Goal: Use online tool/utility: Utilize a website feature to perform a specific function

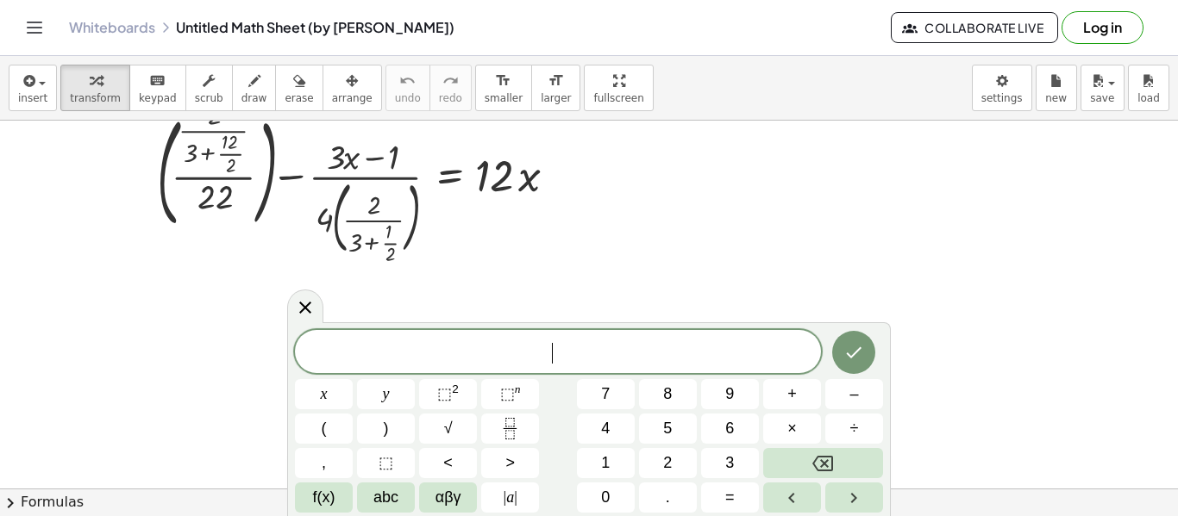
scroll to position [64, 0]
click at [436, 408] on button "⬚ 2" at bounding box center [448, 394] width 58 height 30
click at [552, 345] on span "2 ​" at bounding box center [558, 349] width 526 height 31
click at [586, 352] on span "4 ​ 2" at bounding box center [558, 349] width 526 height 31
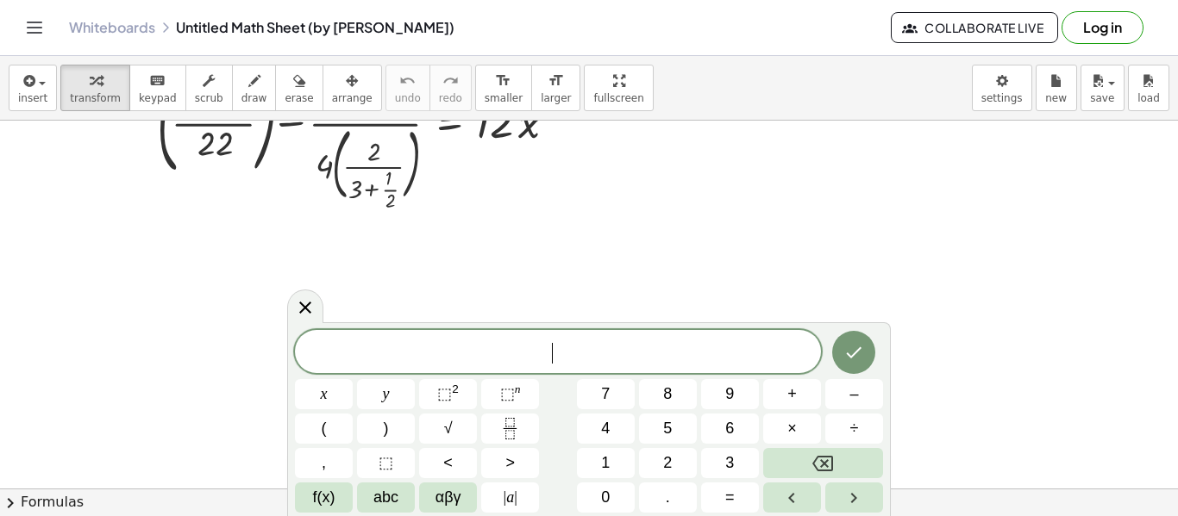
scroll to position [86, 0]
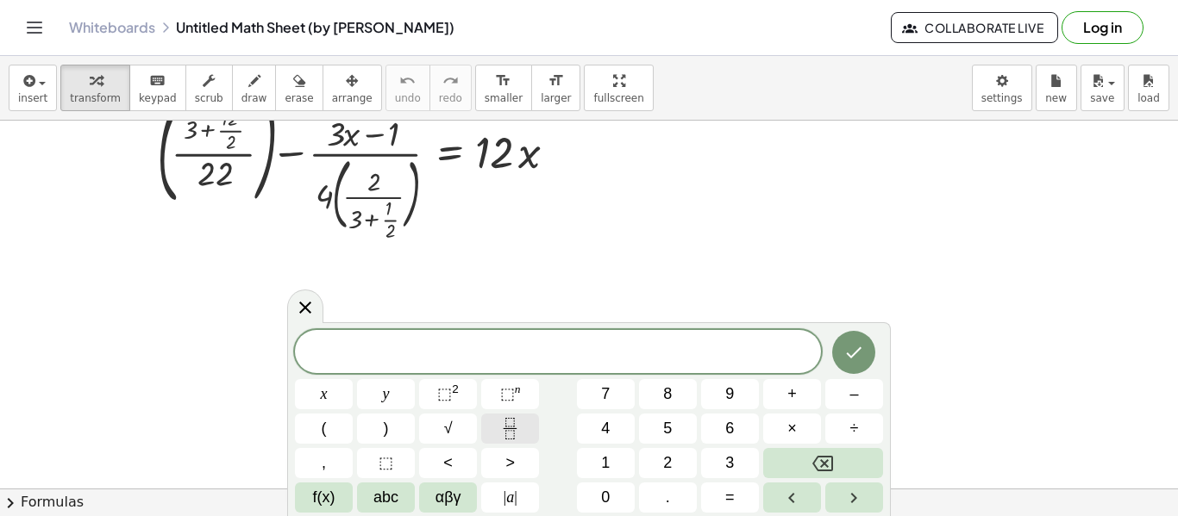
click at [512, 425] on icon "Fraction" at bounding box center [510, 429] width 22 height 22
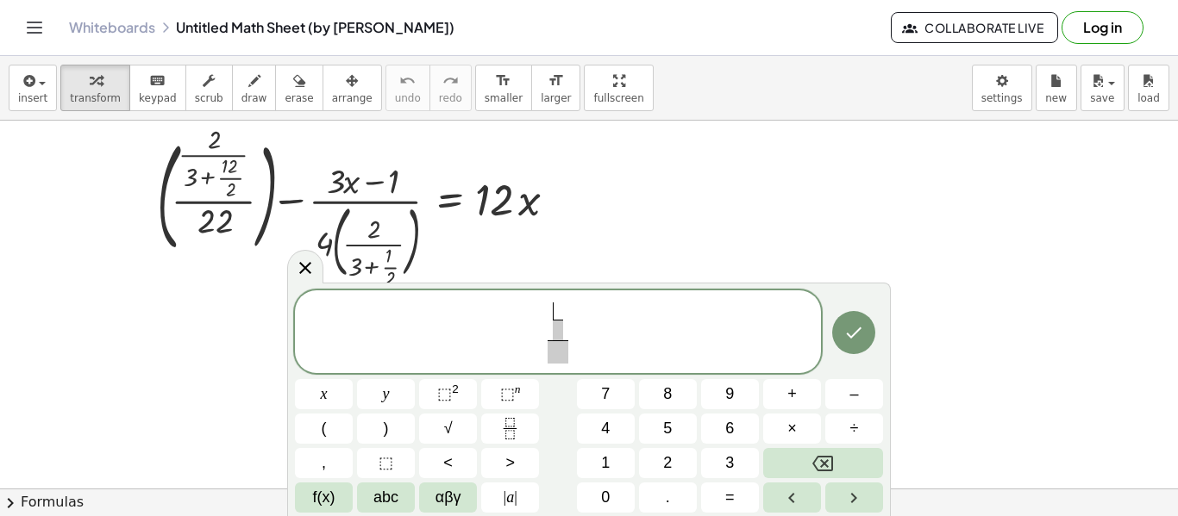
scroll to position [0, 0]
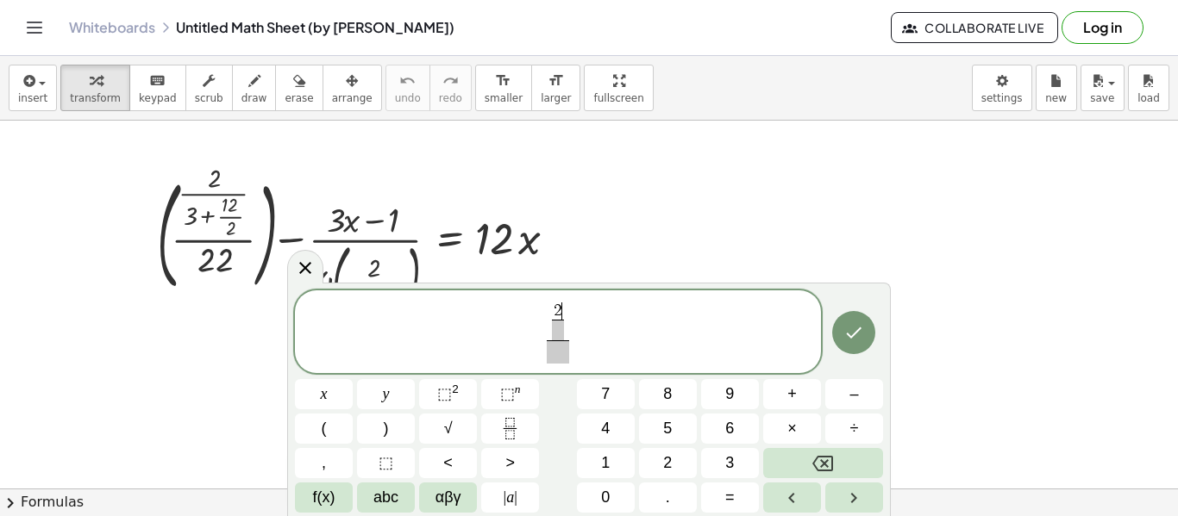
click at [556, 328] on span at bounding box center [558, 330] width 12 height 21
click at [506, 428] on icon "Fraction" at bounding box center [510, 429] width 22 height 22
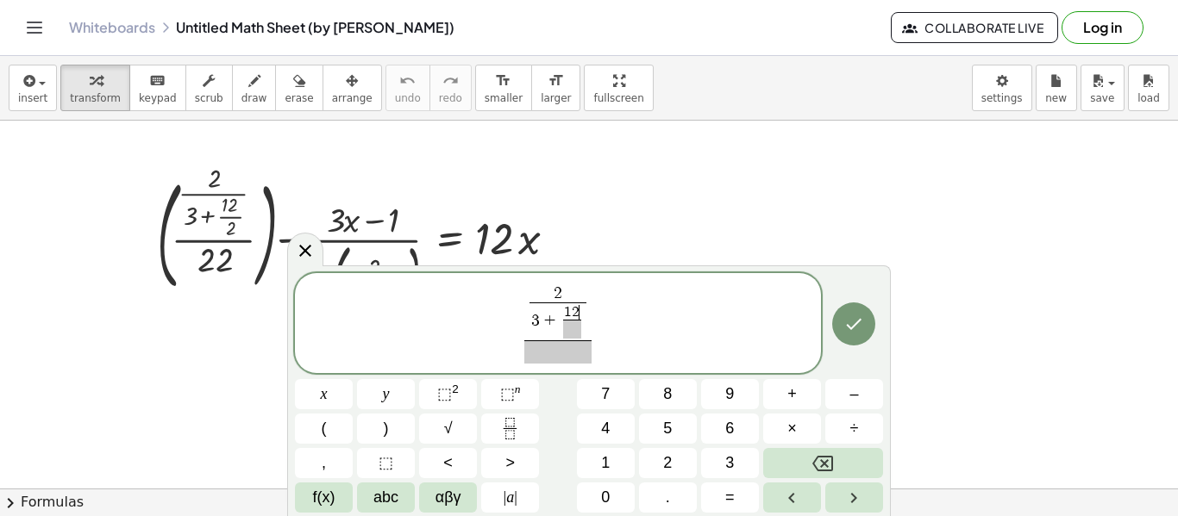
click at [571, 333] on span at bounding box center [572, 329] width 18 height 19
click at [554, 355] on span at bounding box center [557, 352] width 66 height 23
click at [853, 328] on icon "Done" at bounding box center [855, 324] width 16 height 11
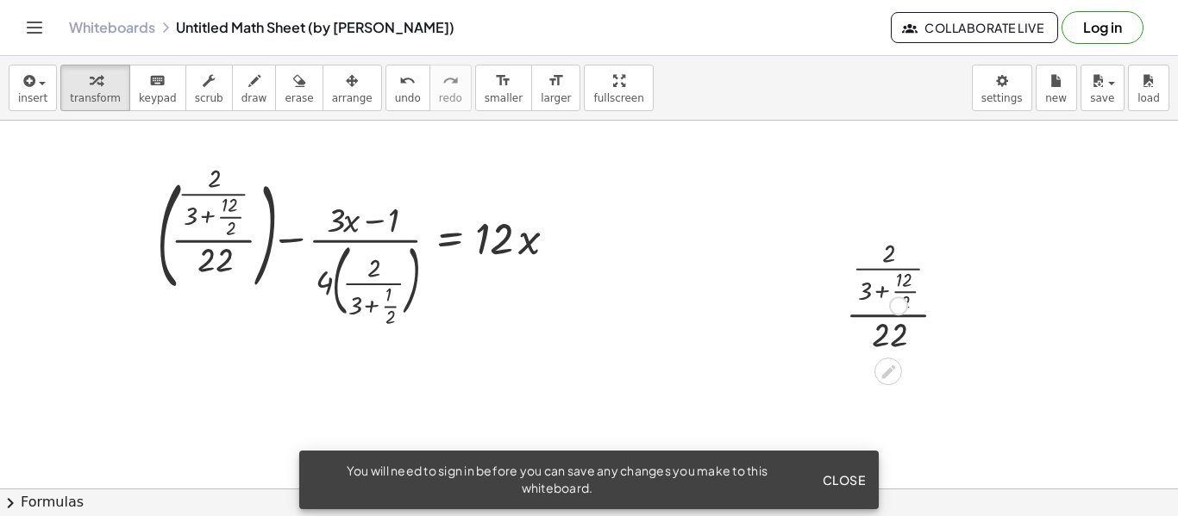
click at [853, 328] on div at bounding box center [903, 295] width 132 height 122
click at [950, 298] on div at bounding box center [951, 296] width 19 height 19
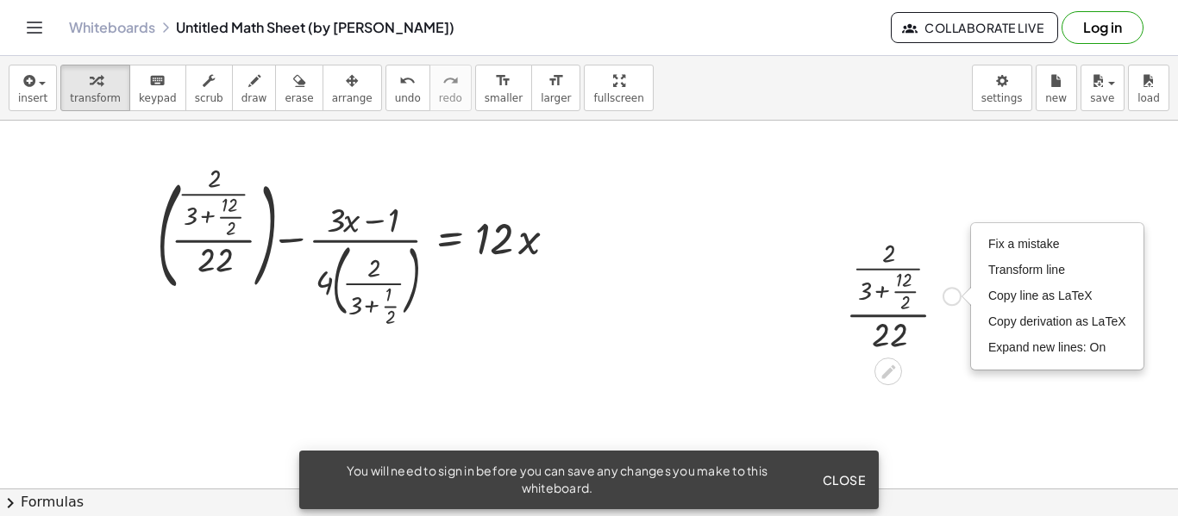
click at [950, 299] on div "Fix a mistake Transform line Copy line as LaTeX Copy derivation as LaTeX Expand…" at bounding box center [951, 296] width 19 height 19
click at [888, 373] on icon at bounding box center [888, 372] width 14 height 14
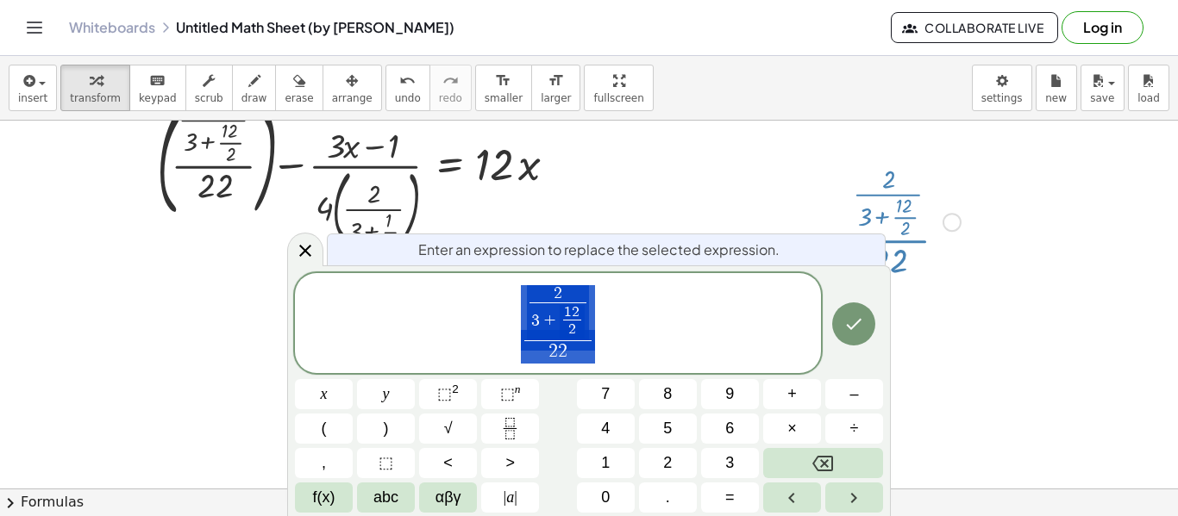
scroll to position [81, 0]
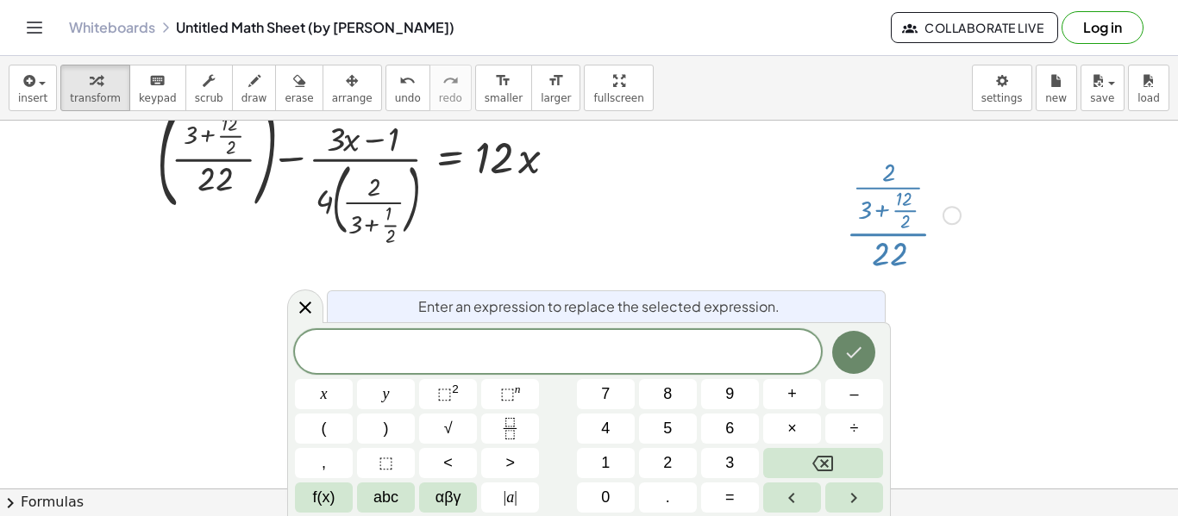
click at [847, 353] on icon "Done" at bounding box center [853, 352] width 21 height 21
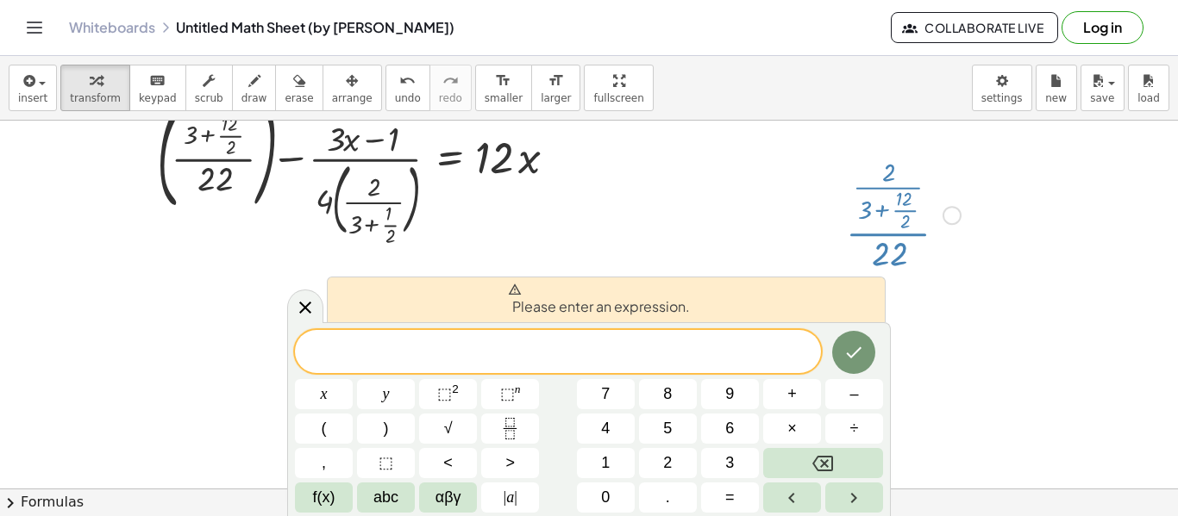
click at [946, 220] on div "Fix a mistake Transform line Copy line as LaTeX Copy derivation as LaTeX Expand…" at bounding box center [951, 215] width 19 height 19
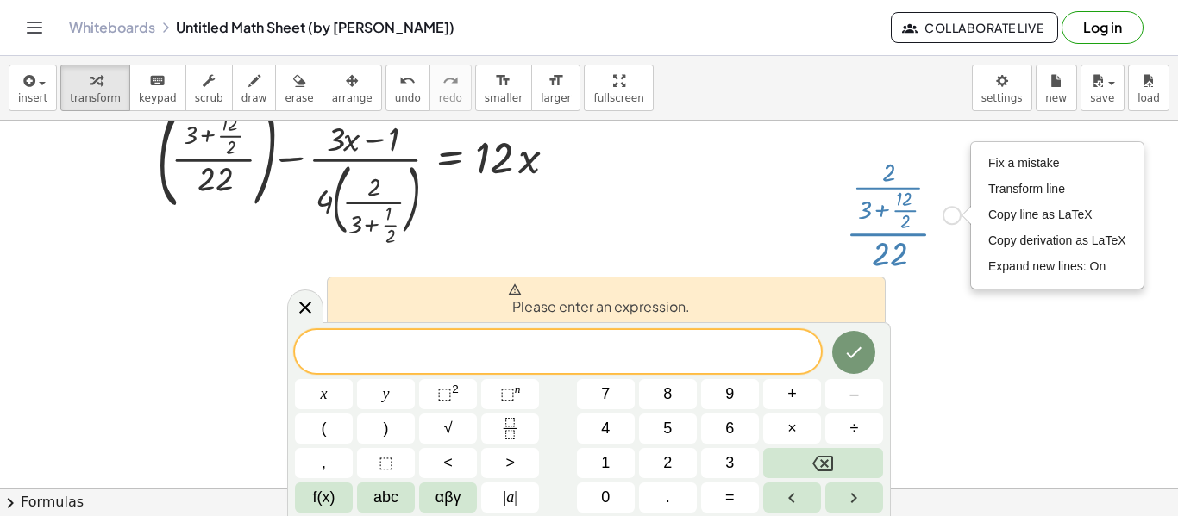
click at [864, 204] on div at bounding box center [903, 214] width 132 height 122
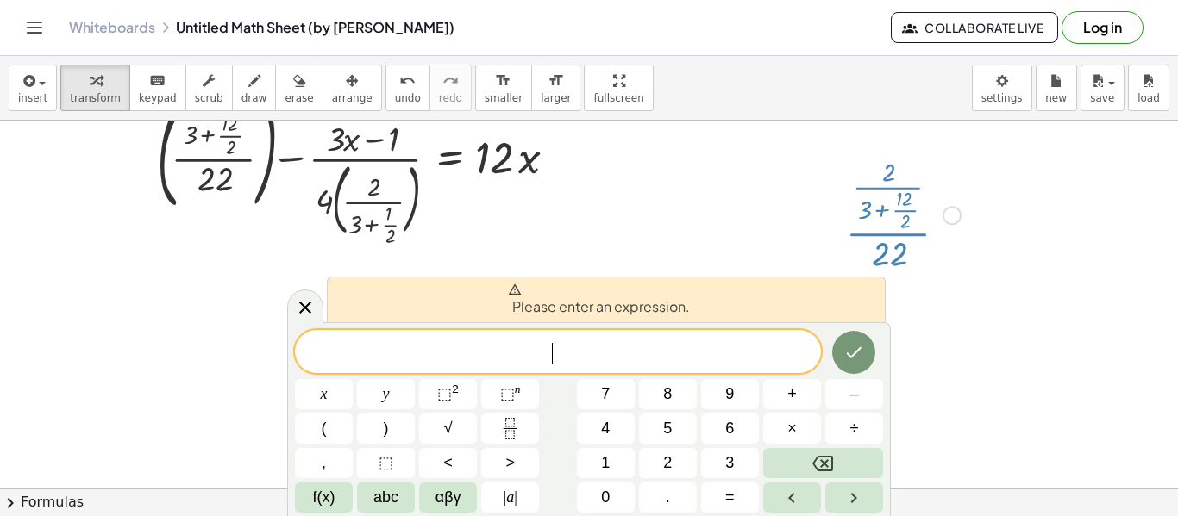
click at [859, 182] on div at bounding box center [903, 214] width 132 height 122
click at [857, 184] on div at bounding box center [903, 214] width 132 height 122
click at [859, 187] on div at bounding box center [903, 214] width 132 height 122
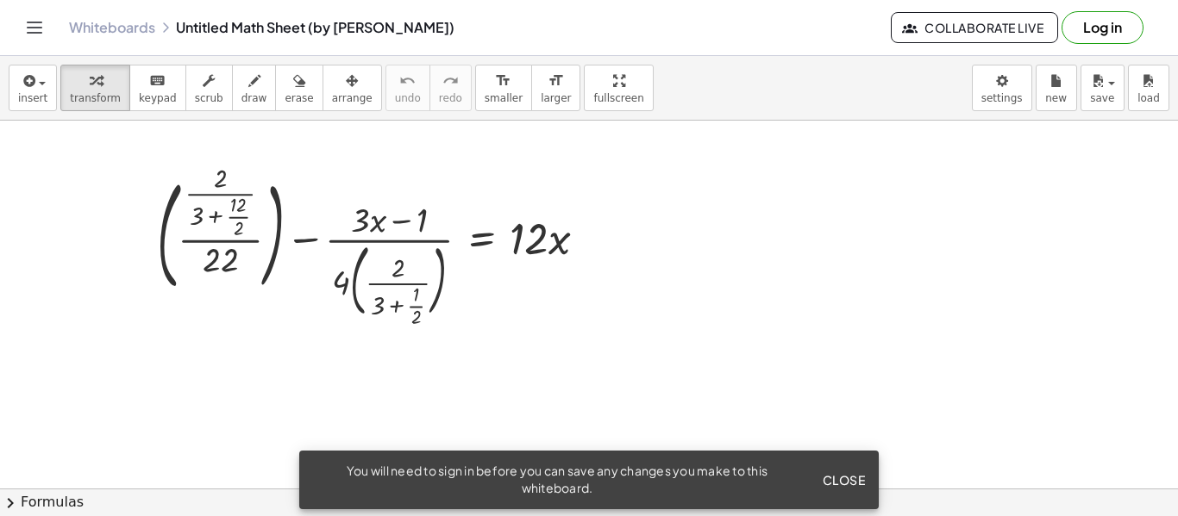
click at [839, 486] on span "Close" at bounding box center [843, 480] width 43 height 16
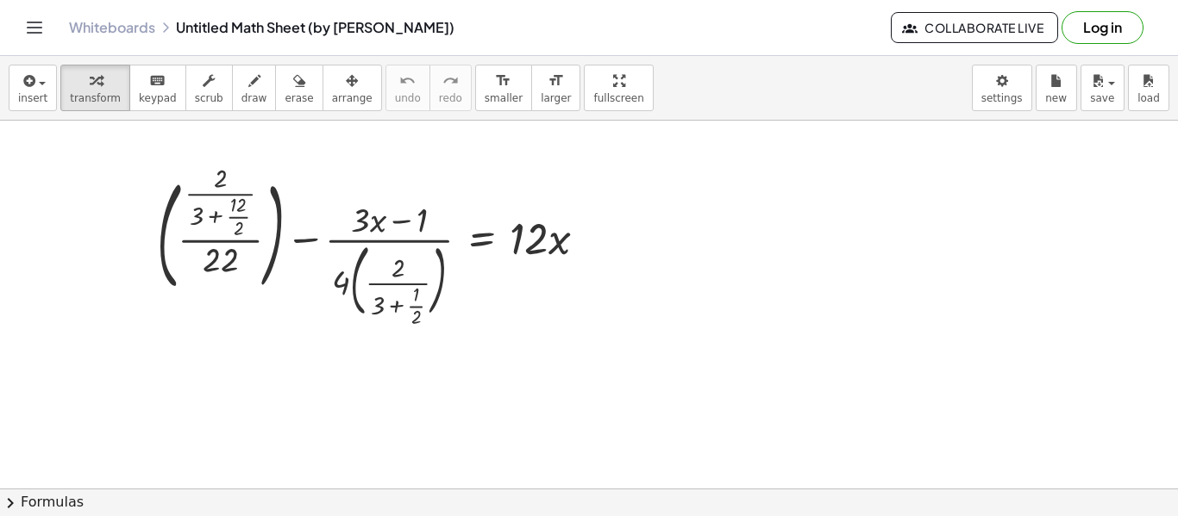
click at [795, 372] on div at bounding box center [589, 489] width 1178 height 736
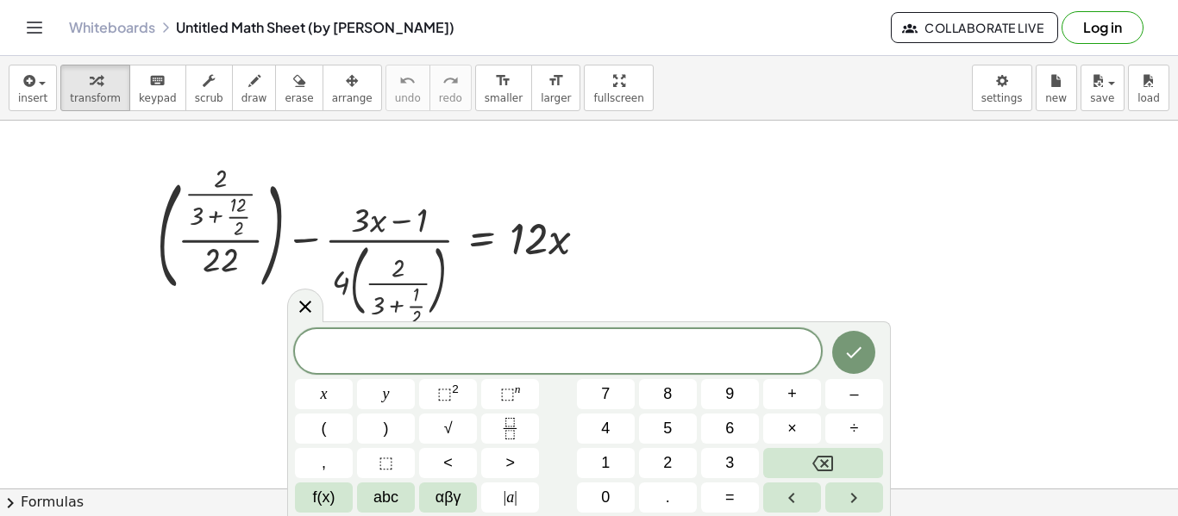
click at [672, 197] on div at bounding box center [589, 489] width 1178 height 736
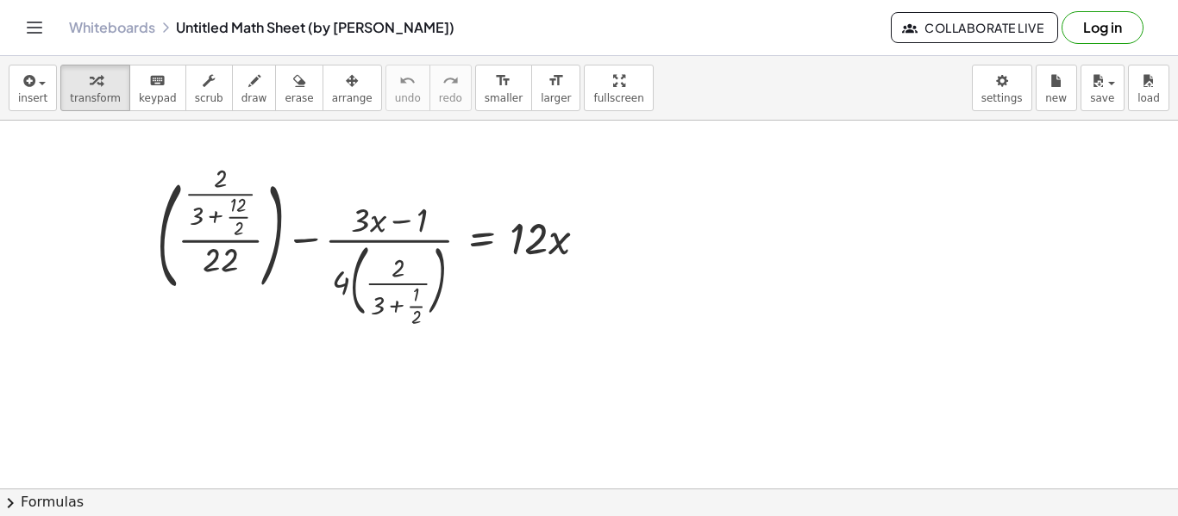
click at [572, 388] on div at bounding box center [589, 489] width 1178 height 736
click at [0, 0] on div "x y ⬚ 2 ⬚ n 7 8 9 + – ( ) √ 4 5 6 × ÷ , ⬚ < > 1 2 3 f(x) abc αβγ | a | 0 . =" at bounding box center [0, 0] width 0 height 0
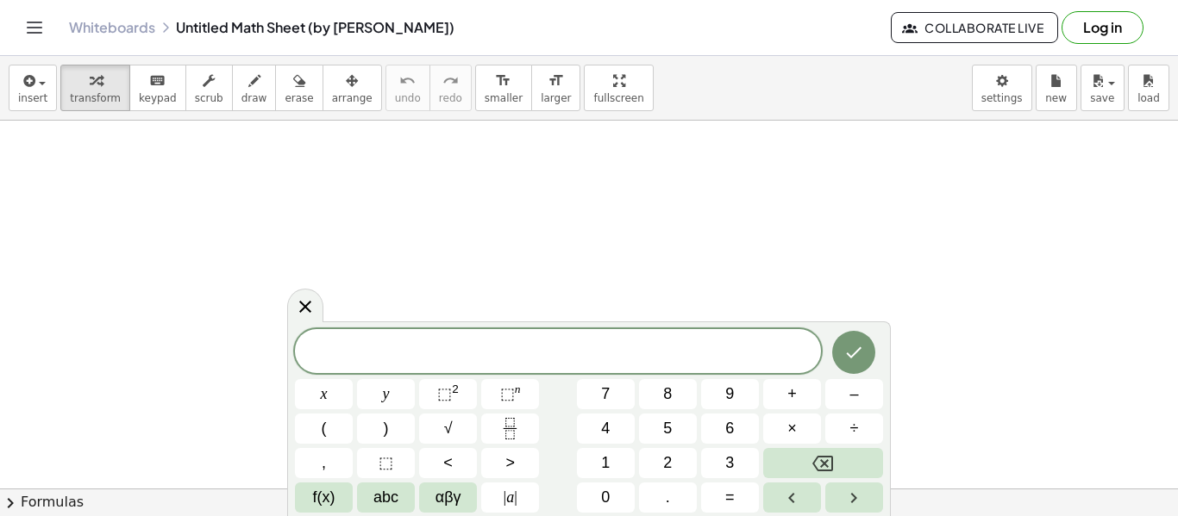
scroll to position [627, 0]
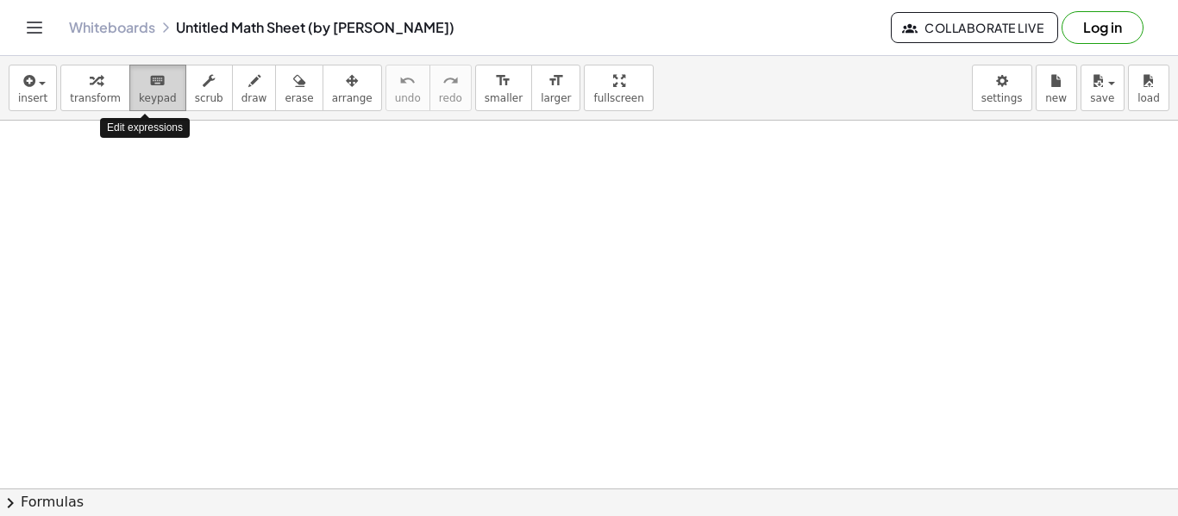
click at [142, 103] on span "keypad" at bounding box center [158, 98] width 38 height 12
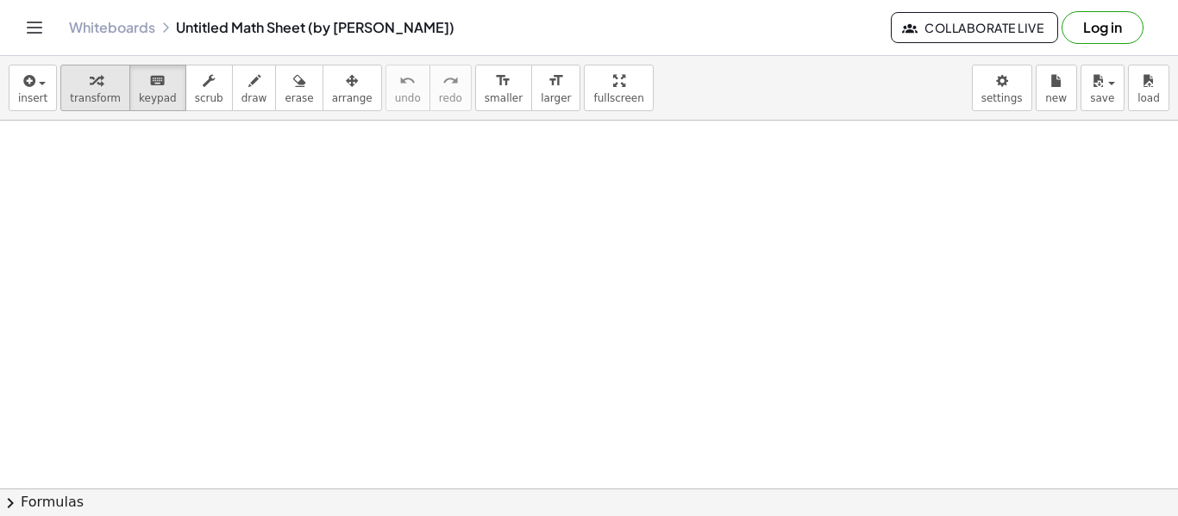
click at [73, 96] on span "transform" at bounding box center [95, 98] width 51 height 12
click at [585, 345] on div at bounding box center [589, 207] width 1178 height 736
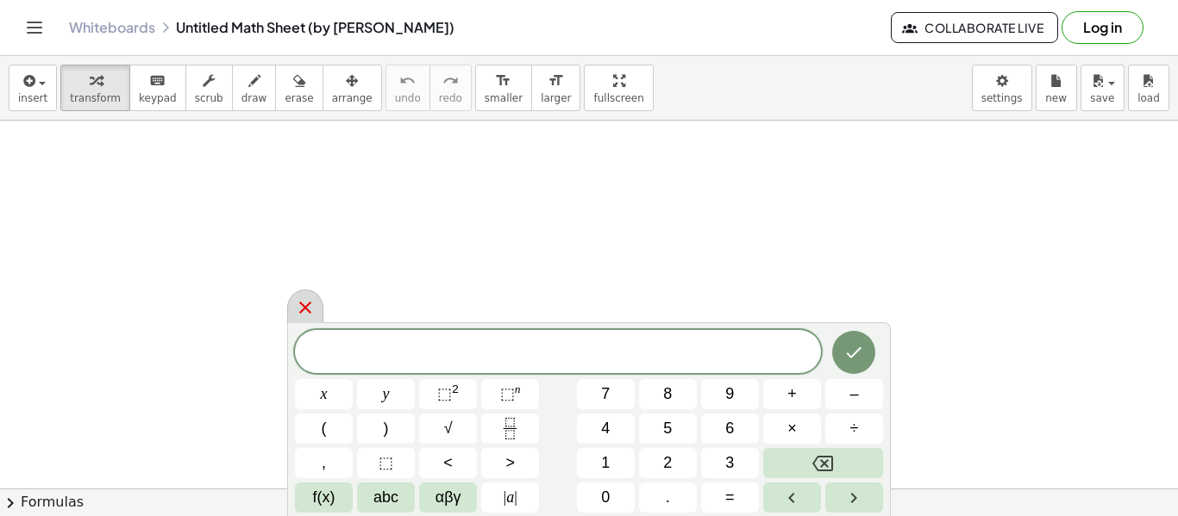
click at [309, 309] on icon at bounding box center [305, 307] width 21 height 21
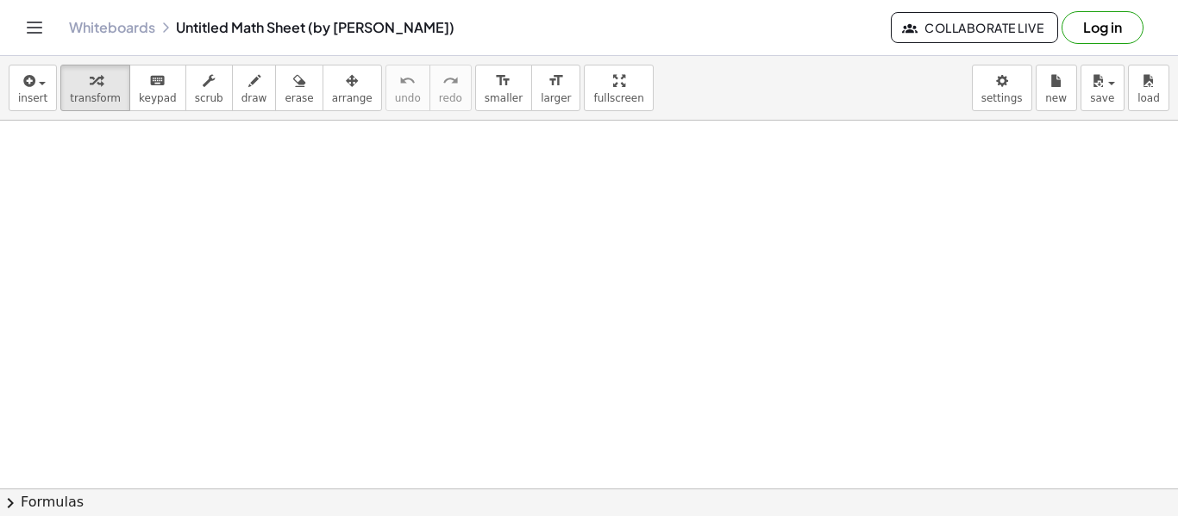
click at [558, 322] on div at bounding box center [589, 207] width 1178 height 736
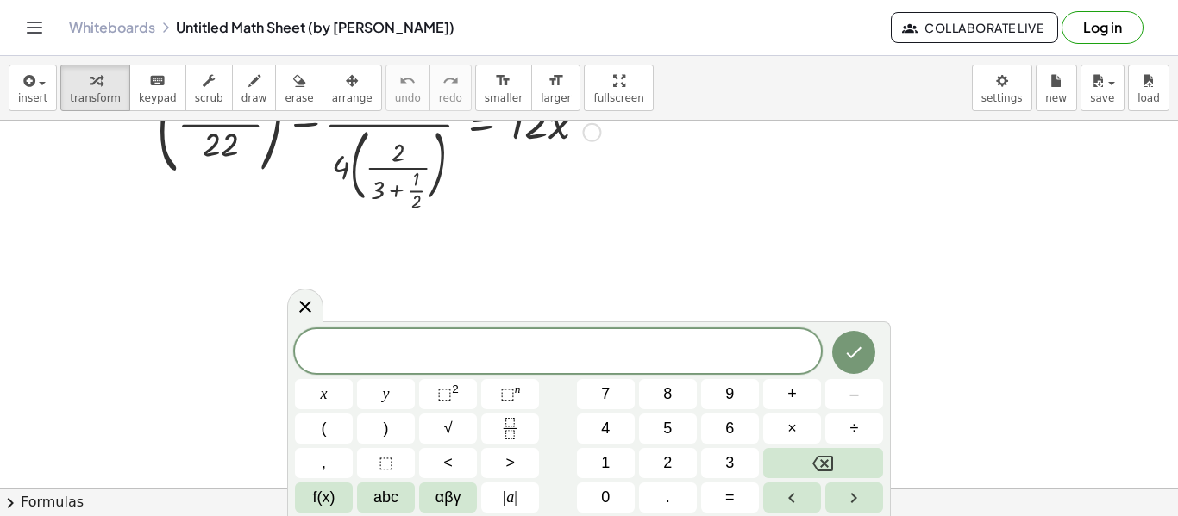
scroll to position [0, 0]
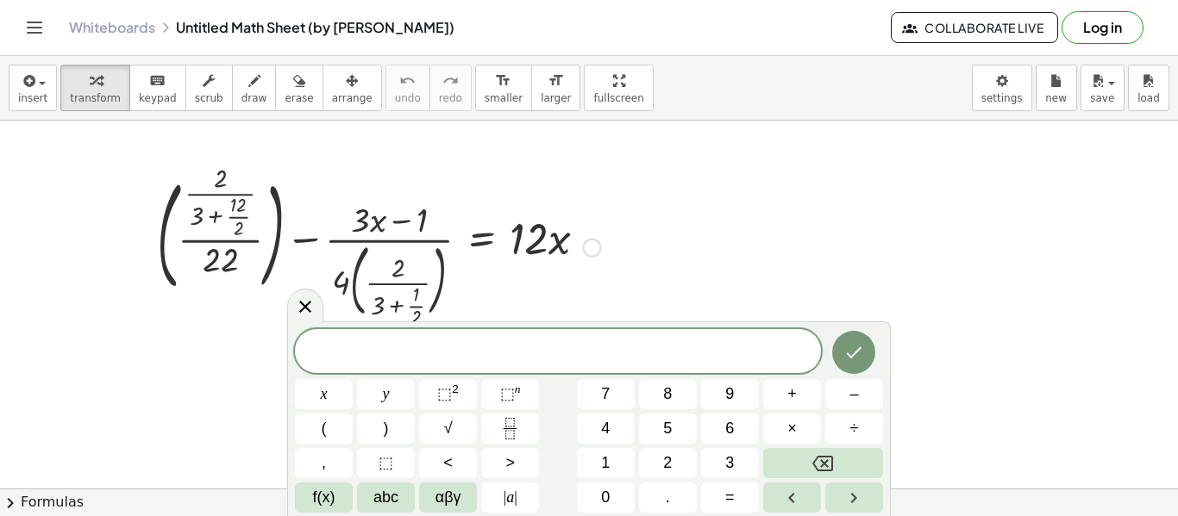
click at [167, 203] on div at bounding box center [378, 246] width 460 height 153
click at [167, 203] on div at bounding box center [589, 489] width 1178 height 736
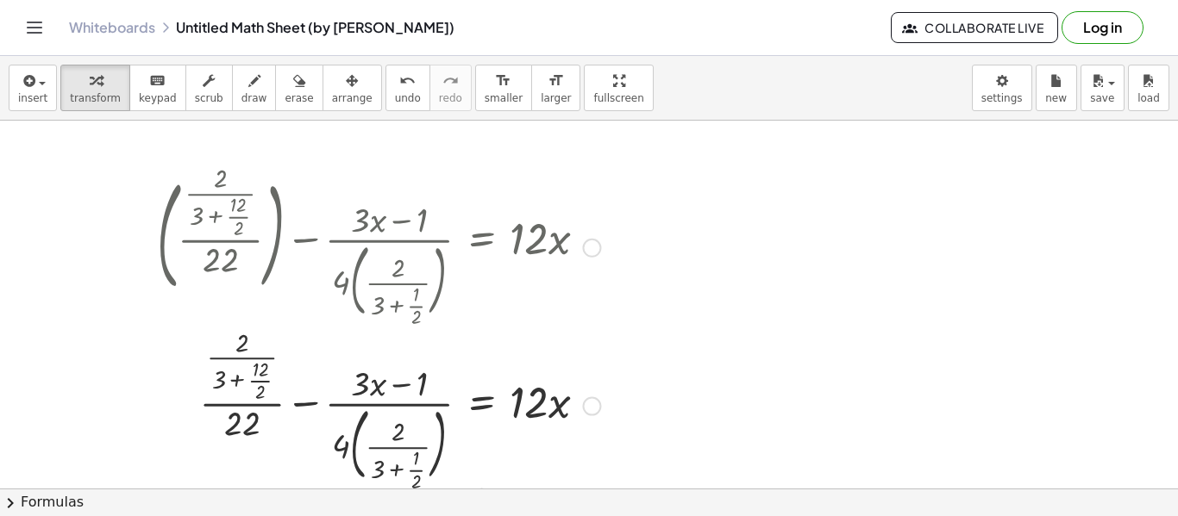
drag, startPoint x: 170, startPoint y: 213, endPoint x: 792, endPoint y: 212, distance: 622.4
click at [792, 212] on div at bounding box center [589, 489] width 1178 height 736
click at [591, 248] on div at bounding box center [591, 248] width 19 height 19
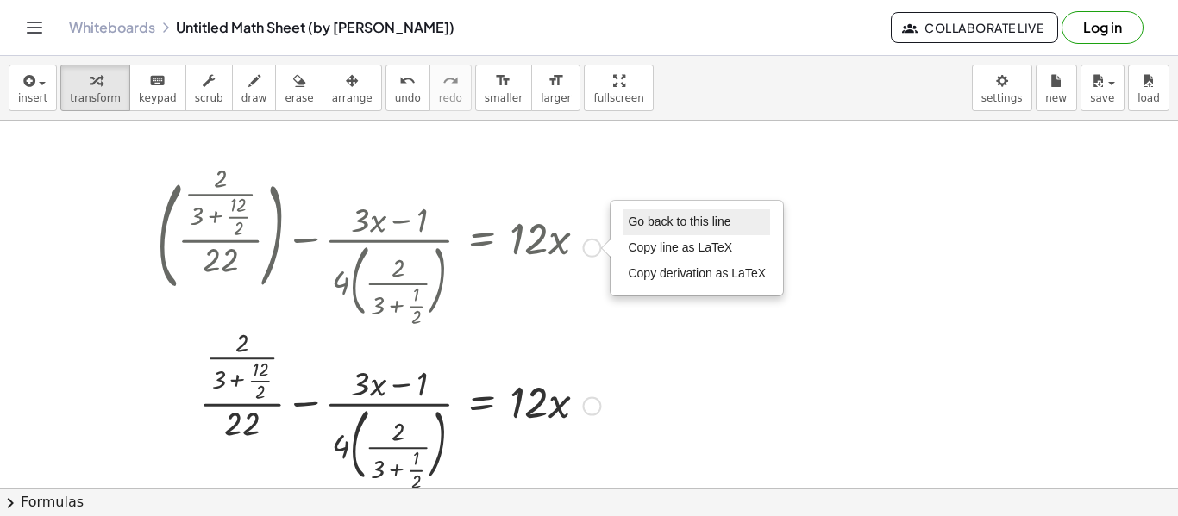
click at [691, 227] on span "Go back to this line" at bounding box center [679, 222] width 103 height 14
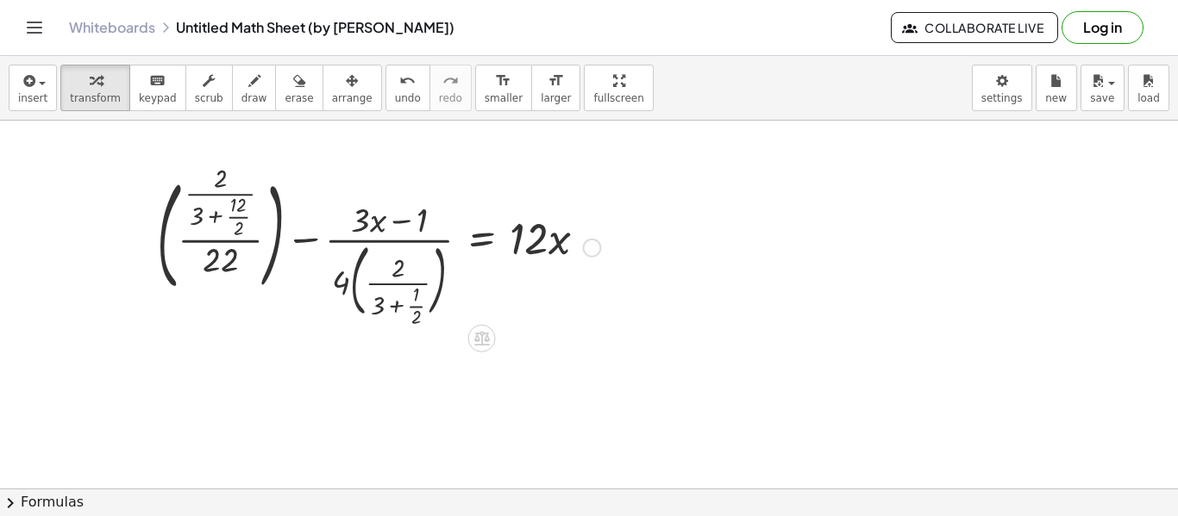
click at [594, 252] on div "Go back to this line Copy line as LaTeX Copy derivation as LaTeX" at bounding box center [591, 248] width 19 height 19
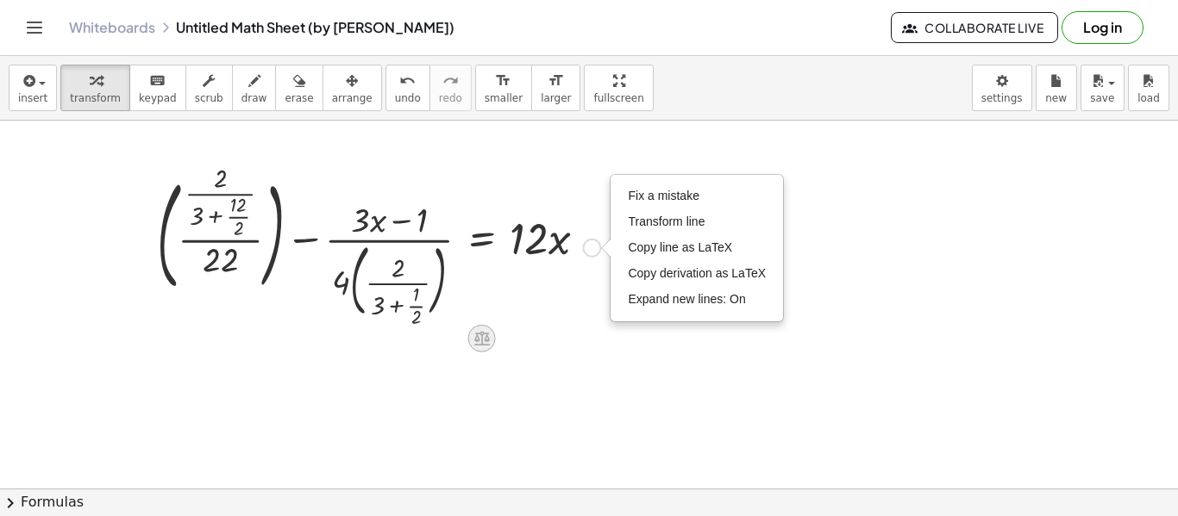
drag, startPoint x: 480, startPoint y: 341, endPoint x: 810, endPoint y: 353, distance: 330.4
click at [810, 353] on div at bounding box center [589, 489] width 1178 height 736
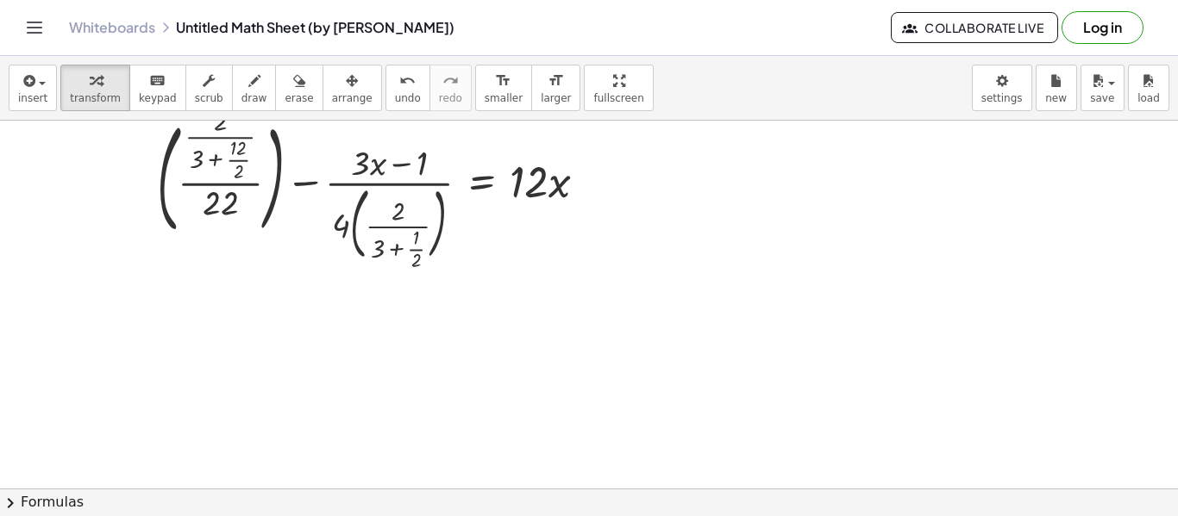
scroll to position [86, 0]
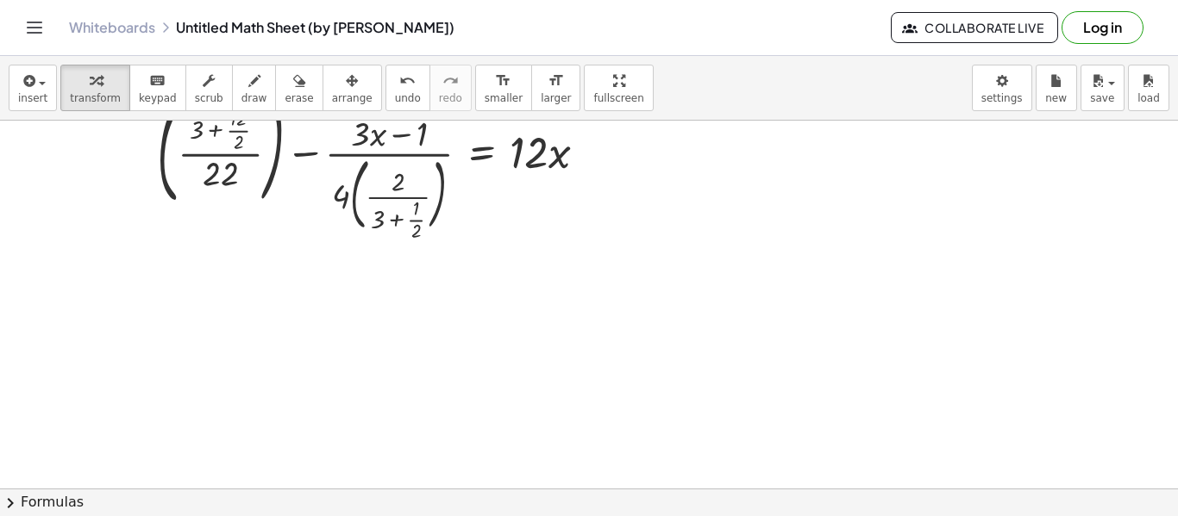
click at [524, 359] on div at bounding box center [589, 402] width 1178 height 736
click at [0, 0] on span at bounding box center [0, 0] width 0 height 0
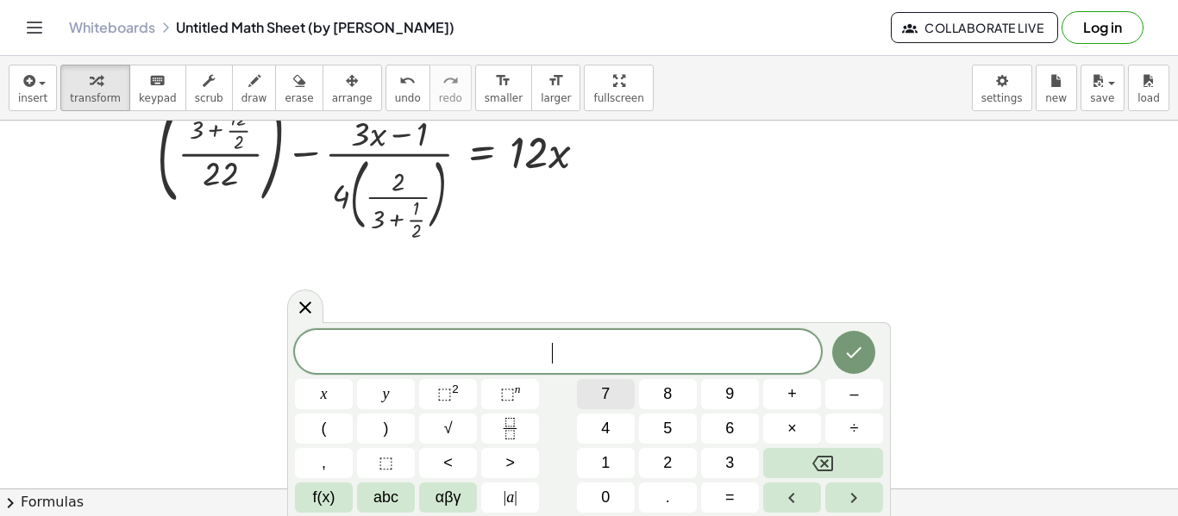
click at [609, 397] on span "7" at bounding box center [605, 394] width 9 height 23
click at [792, 404] on span "+" at bounding box center [791, 394] width 9 height 23
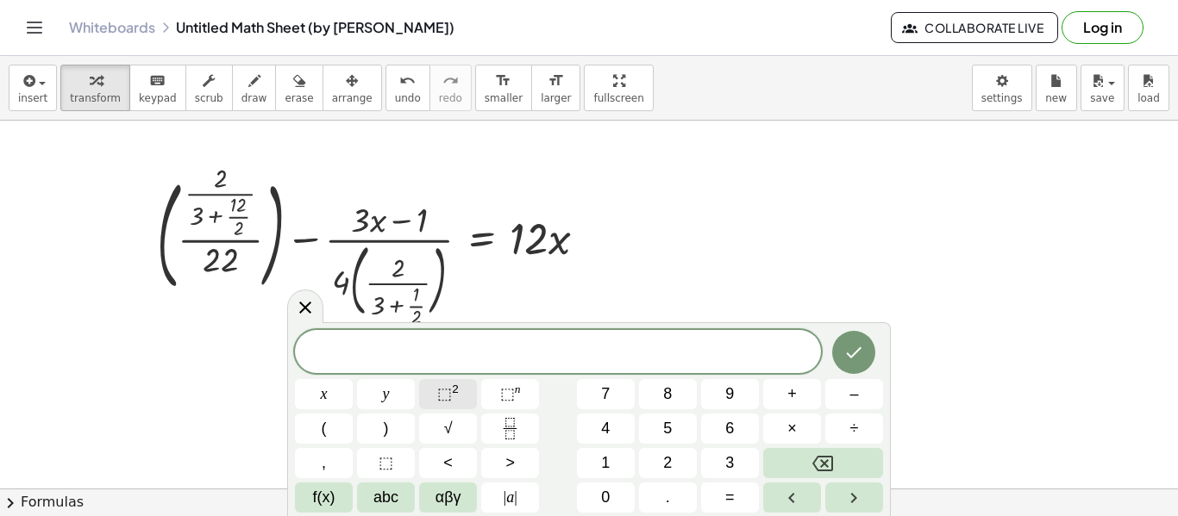
click at [441, 399] on span "⬚" at bounding box center [444, 393] width 15 height 17
click at [314, 303] on icon at bounding box center [305, 301] width 21 height 21
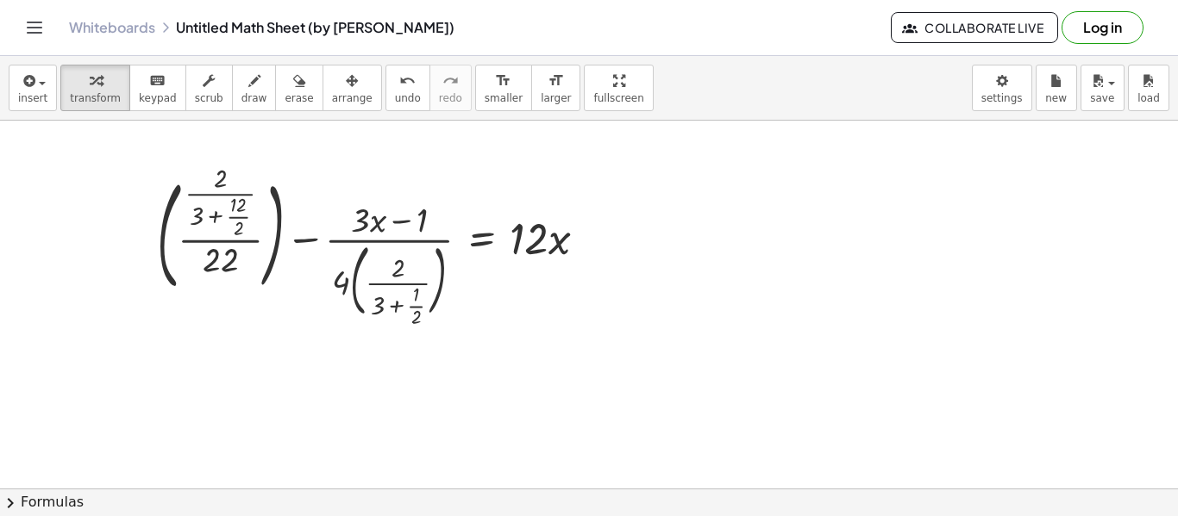
click at [594, 403] on div at bounding box center [589, 489] width 1178 height 736
click at [0, 0] on button "7" at bounding box center [0, 0] width 0 height 0
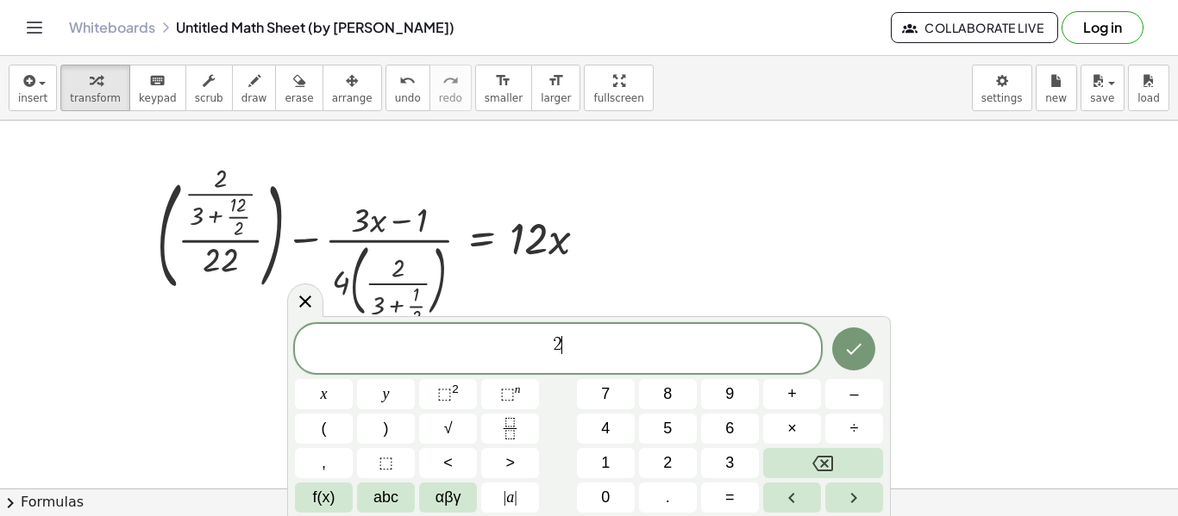
click at [547, 358] on span "2 ​" at bounding box center [558, 349] width 526 height 31
click at [588, 344] on span "7 ​ 2" at bounding box center [558, 349] width 526 height 31
click at [453, 391] on sup "2" at bounding box center [455, 389] width 7 height 13
click at [574, 353] on span "7 2 + ​ 2" at bounding box center [558, 349] width 526 height 31
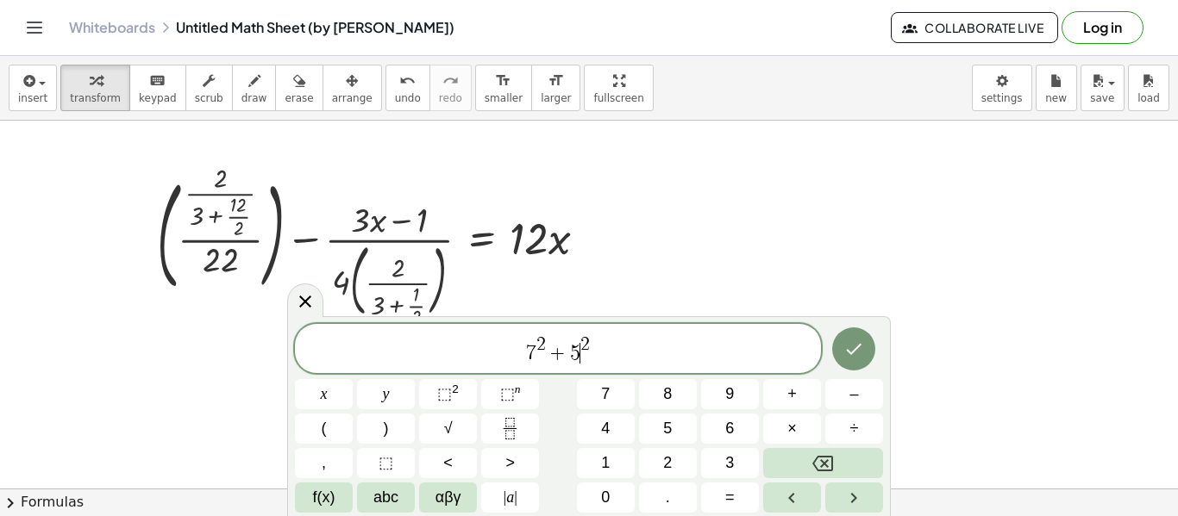
click at [634, 350] on span "7 2 + 5 ​ 2" at bounding box center [558, 349] width 526 height 31
click at [634, 350] on span "7 2 + 5 2 ​" at bounding box center [558, 349] width 526 height 31
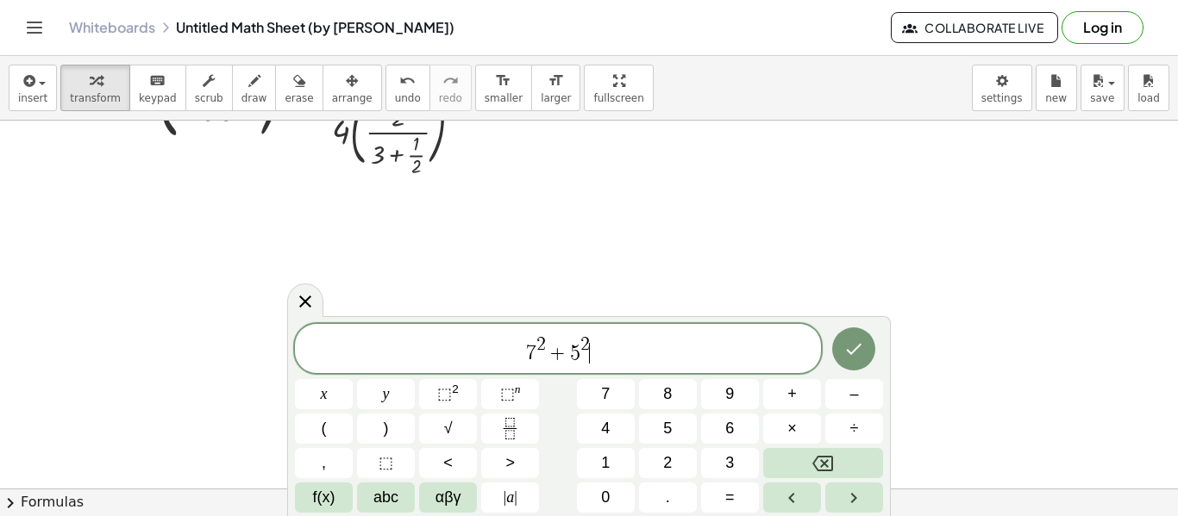
scroll to position [86, 0]
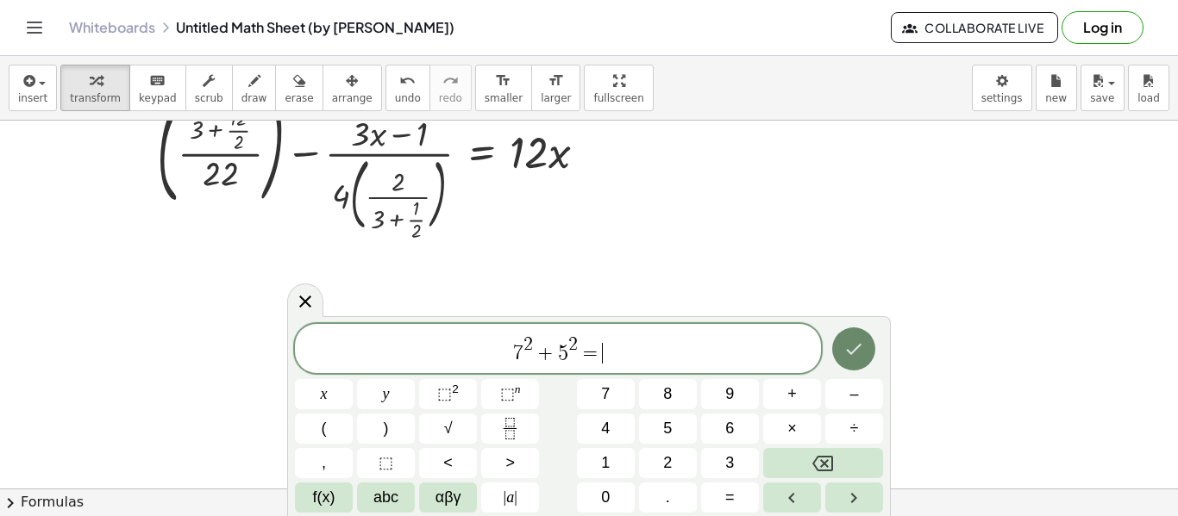
click at [856, 341] on icon "Done" at bounding box center [853, 349] width 21 height 21
click at [856, 342] on icon "Done" at bounding box center [853, 349] width 21 height 21
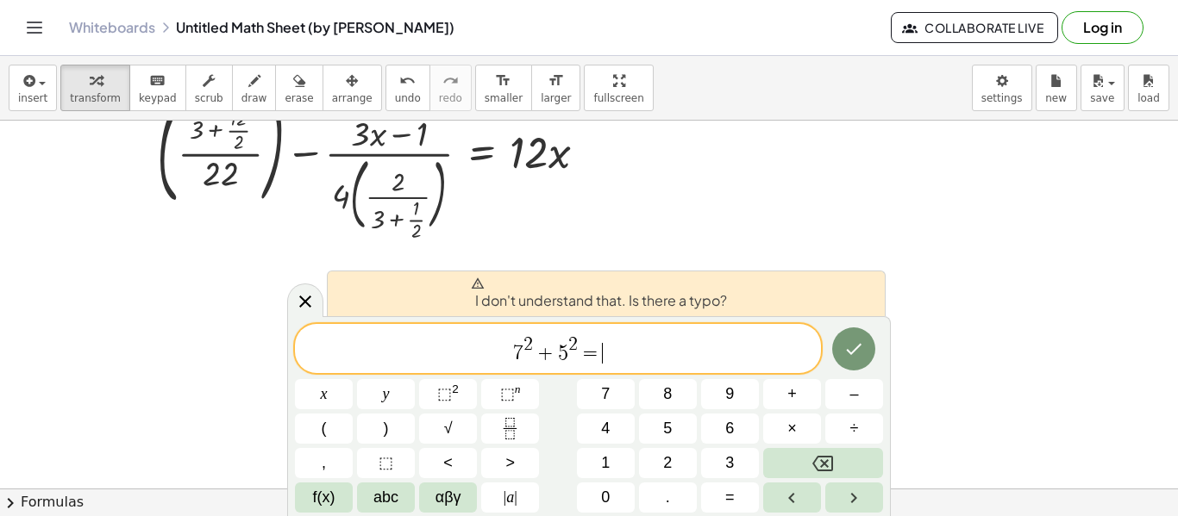
click at [691, 348] on span "7 2 + 5 2 = ​" at bounding box center [558, 349] width 526 height 31
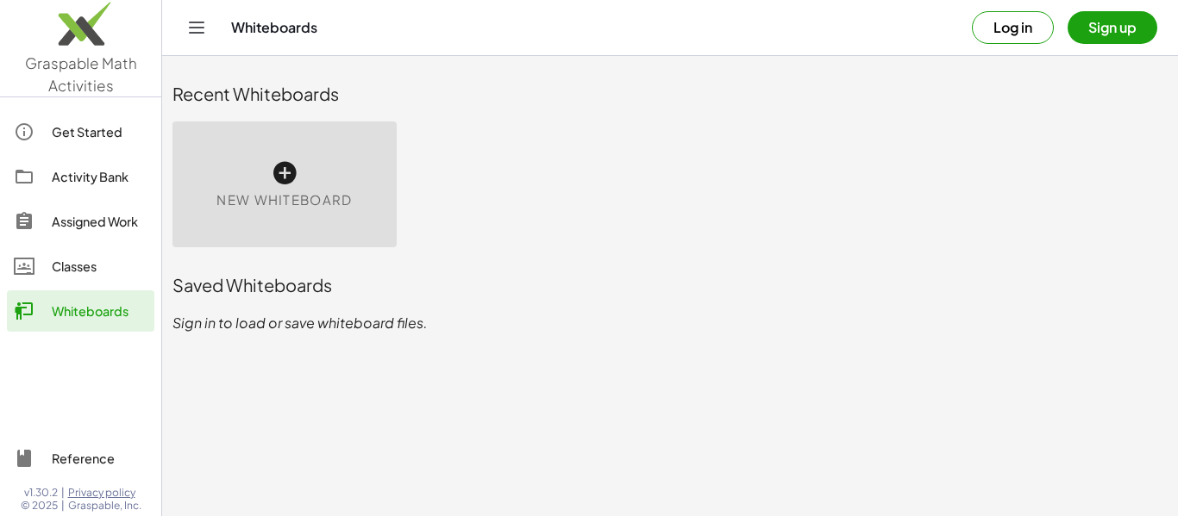
click at [103, 180] on div "Activity Bank" at bounding box center [100, 176] width 96 height 21
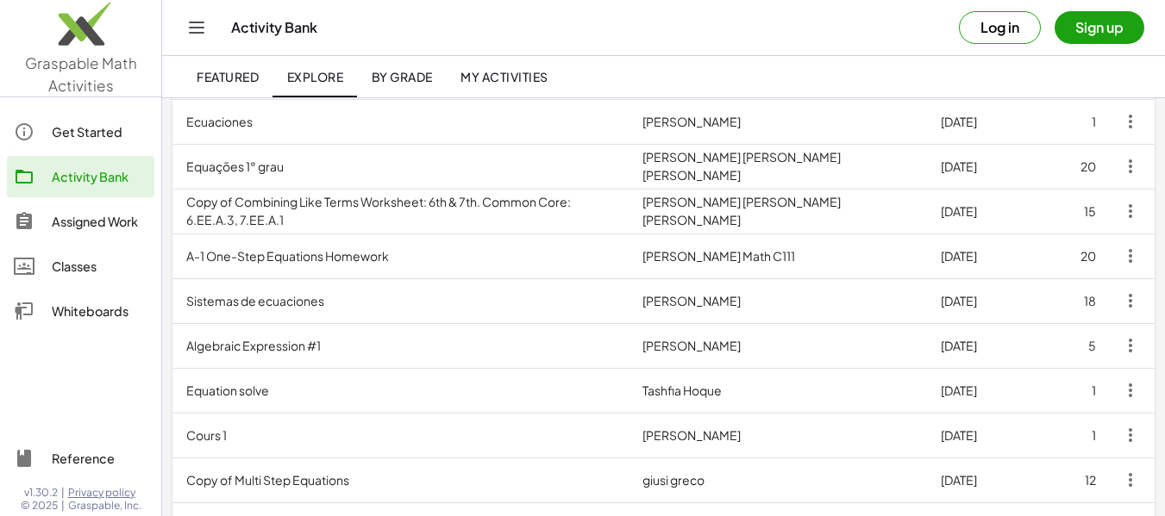
scroll to position [345, 0]
